Goal: Information Seeking & Learning: Learn about a topic

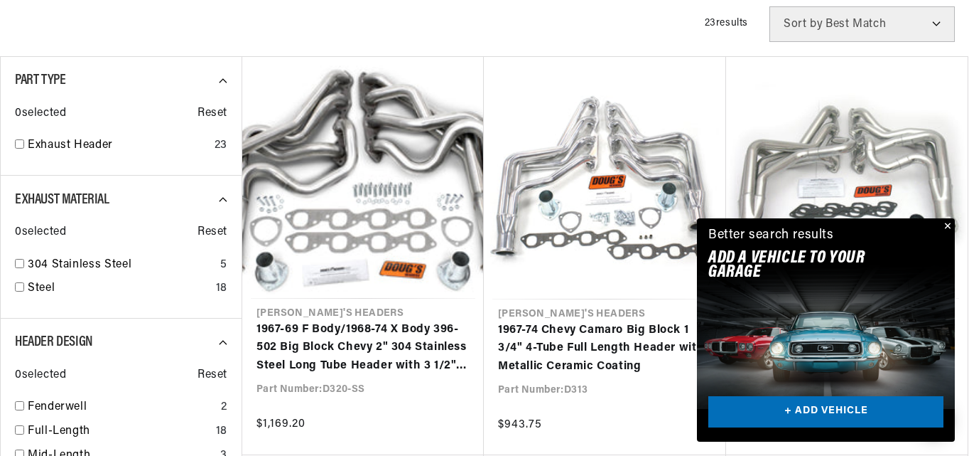
scroll to position [0, 431]
click at [947, 222] on button "Close" at bounding box center [946, 226] width 17 height 17
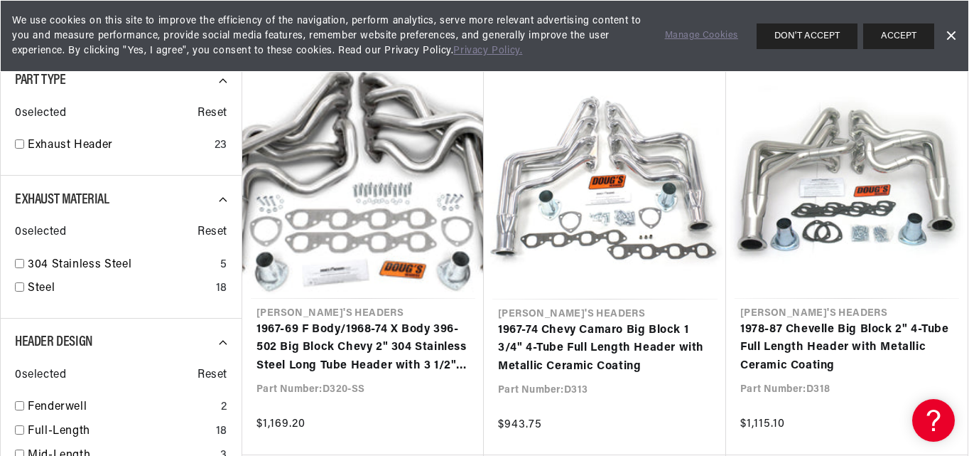
scroll to position [527, 0]
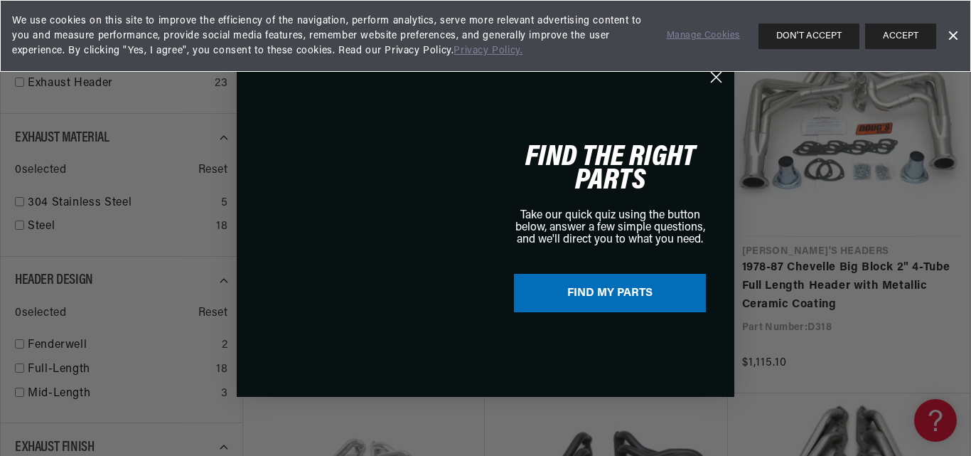
drag, startPoint x: 969, startPoint y: 95, endPoint x: 970, endPoint y: 107, distance: 12.1
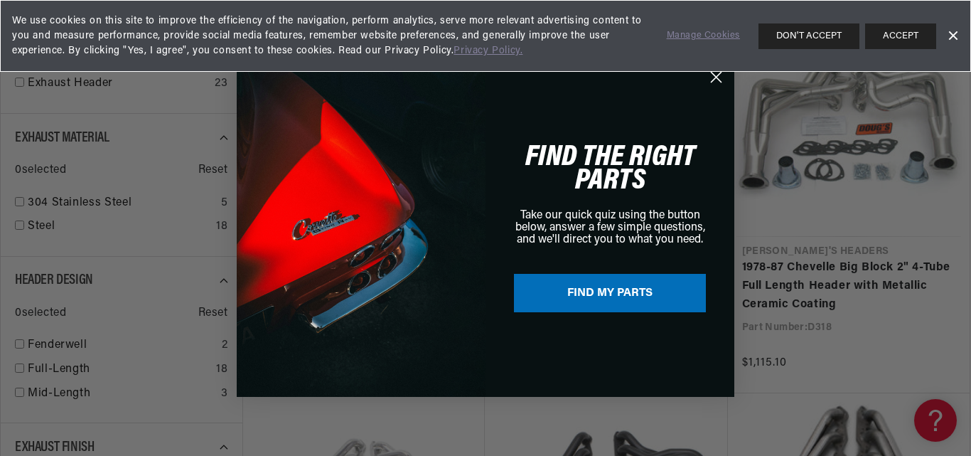
click at [712, 78] on circle "Close dialog" at bounding box center [715, 76] width 23 height 23
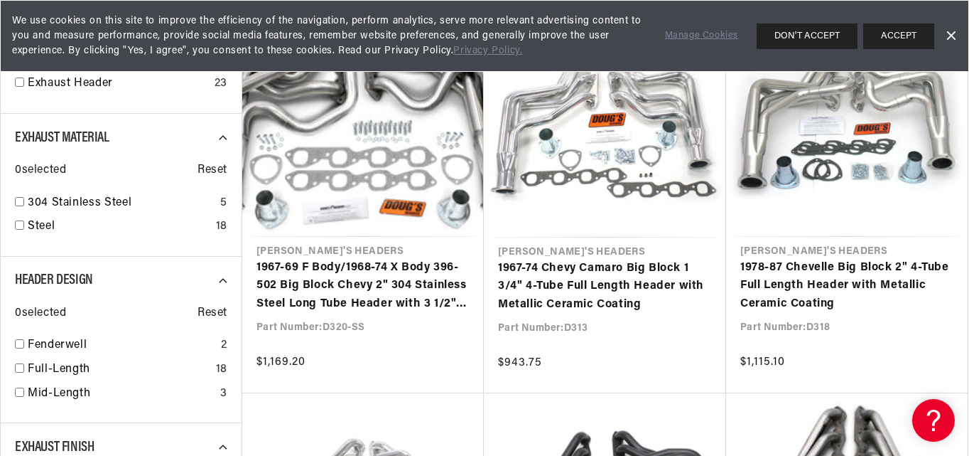
scroll to position [0, 0]
click at [952, 30] on link "Dismiss Banner" at bounding box center [950, 36] width 21 height 21
